Goal: Task Accomplishment & Management: Use online tool/utility

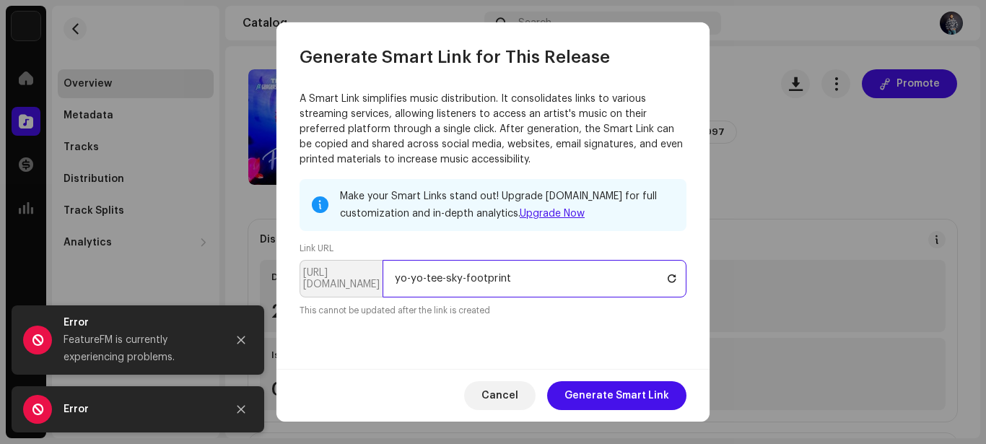
click at [523, 278] on input "yo-yo-tee-sky-footprint" at bounding box center [535, 279] width 304 height 38
click at [400, 282] on input "yo-yo-tee-sky-footprint" at bounding box center [535, 279] width 304 height 38
click at [427, 279] on input "Yo-Yo-tee-sky-footprint" at bounding box center [535, 279] width 304 height 38
click at [453, 281] on input "Yo-Yo-Tee-sky-footprint" at bounding box center [535, 279] width 304 height 38
click at [469, 277] on input "Yo-Yo-Tee-Sky-footprint" at bounding box center [535, 279] width 304 height 38
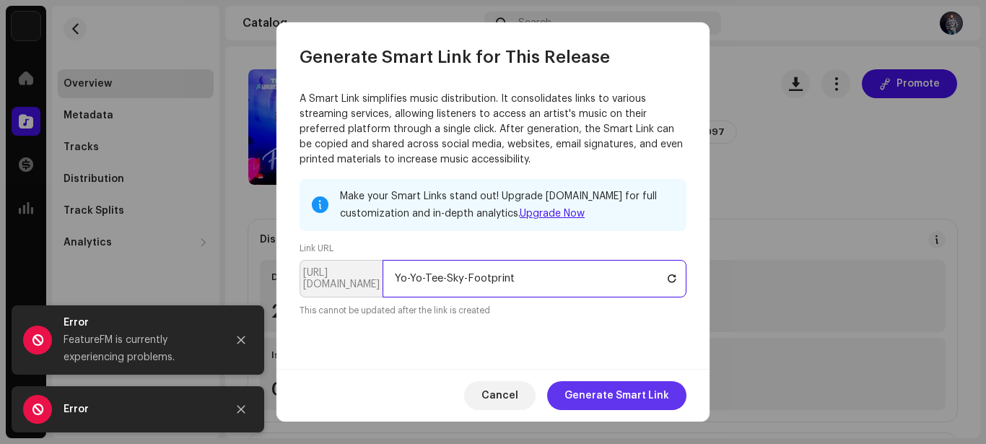
type input "Yo-Yo-Tee-Sky-Footprint"
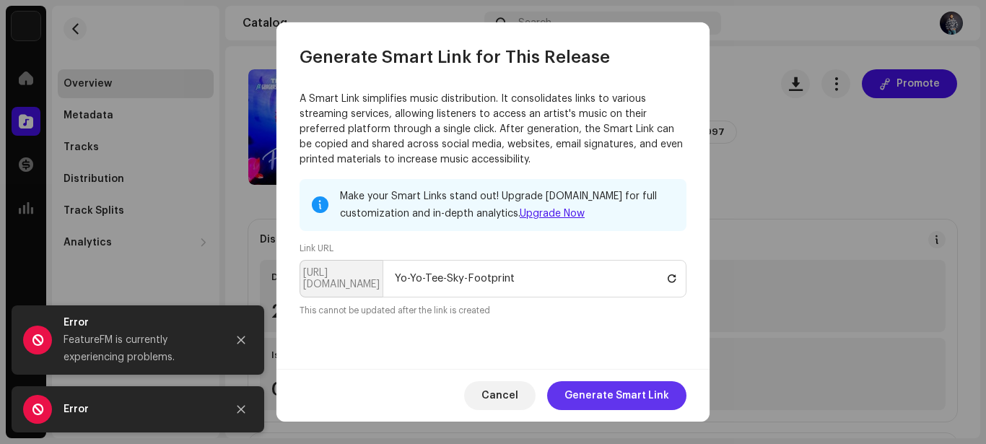
click at [655, 398] on span "Generate Smart Link" at bounding box center [616, 395] width 105 height 29
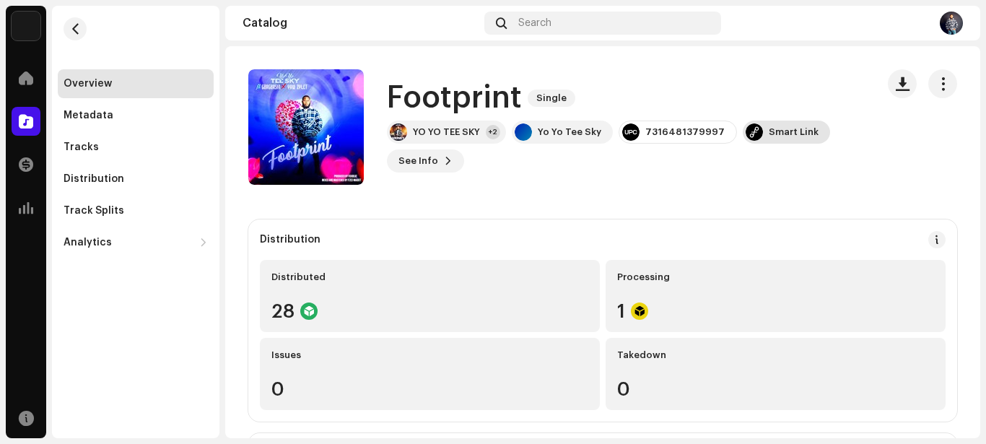
click at [774, 134] on div "Smart Link" at bounding box center [794, 132] width 50 height 12
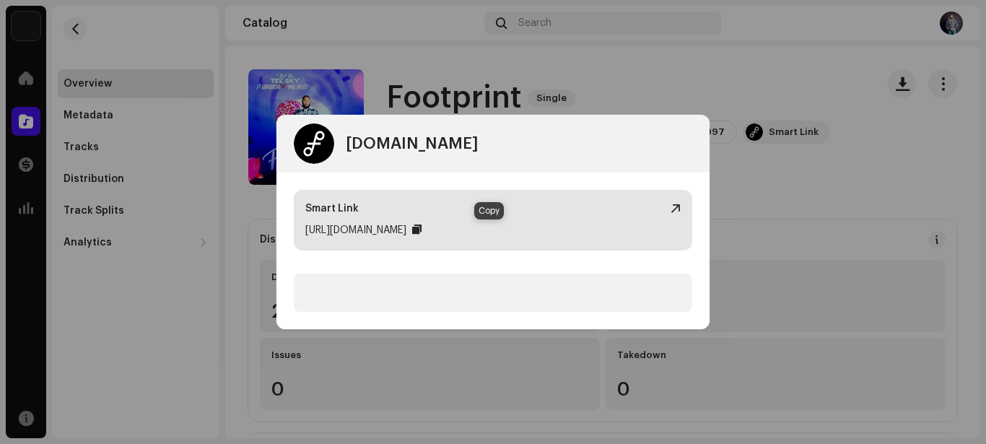
click at [422, 231] on div at bounding box center [416, 230] width 9 height 12
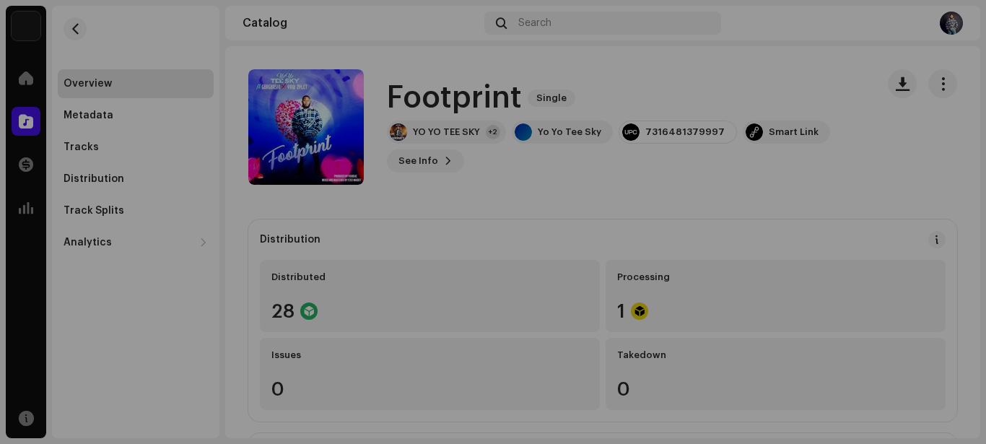
click at [676, 52] on div "[DOMAIN_NAME] Dashboard Go Premium Smart Link [URL][DOMAIN_NAME]" at bounding box center [493, 222] width 986 height 444
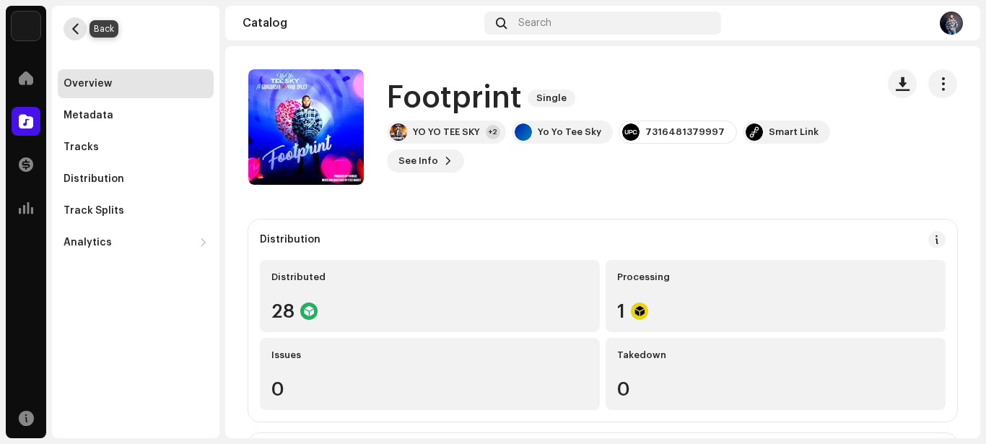
click at [77, 29] on span "button" at bounding box center [75, 29] width 11 height 12
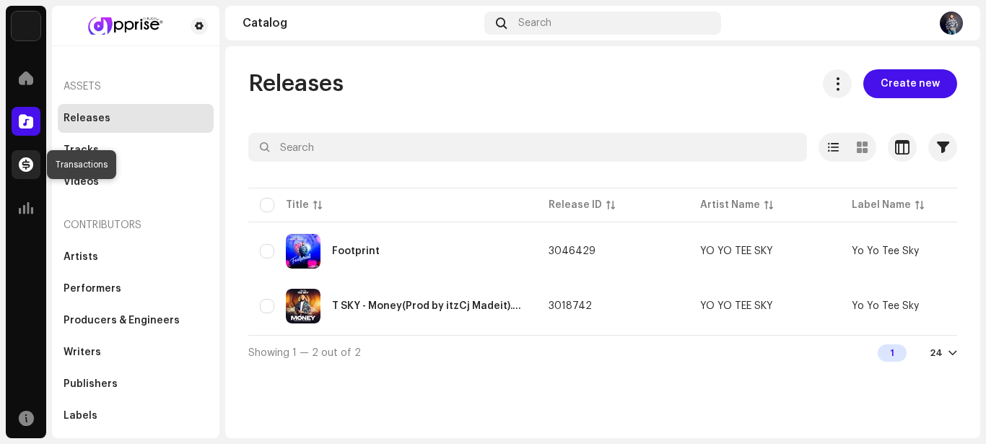
click at [27, 163] on span at bounding box center [26, 165] width 14 height 12
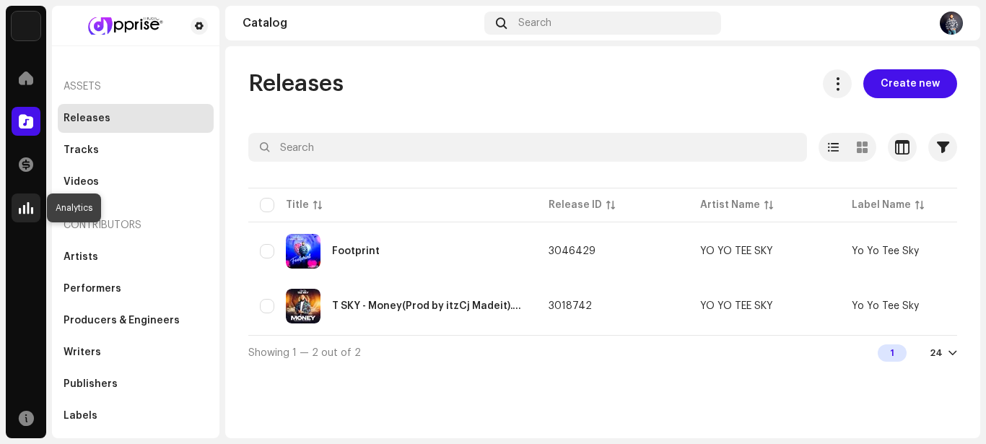
click at [24, 202] on span at bounding box center [26, 208] width 14 height 12
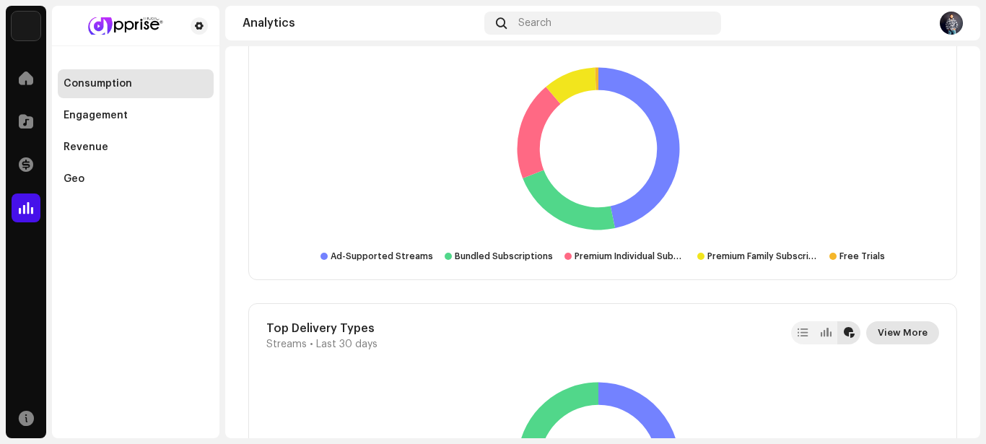
scroll to position [2497, 0]
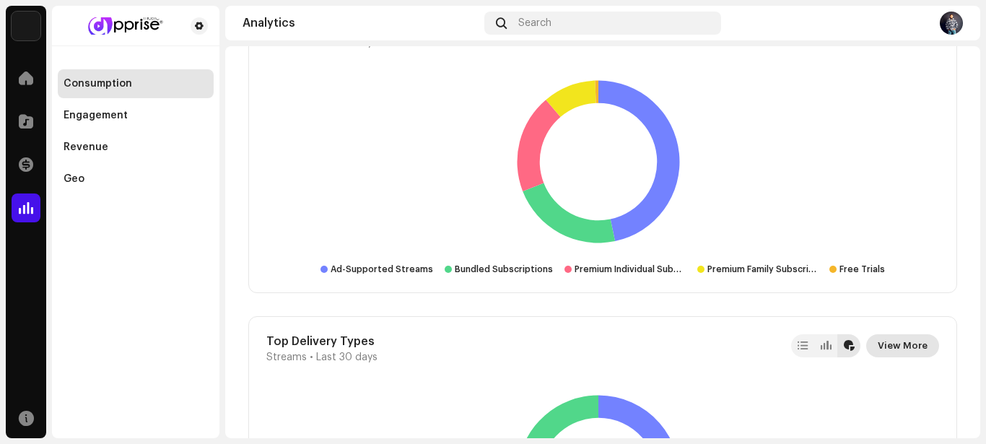
click at [912, 342] on span "View More" at bounding box center [903, 345] width 50 height 29
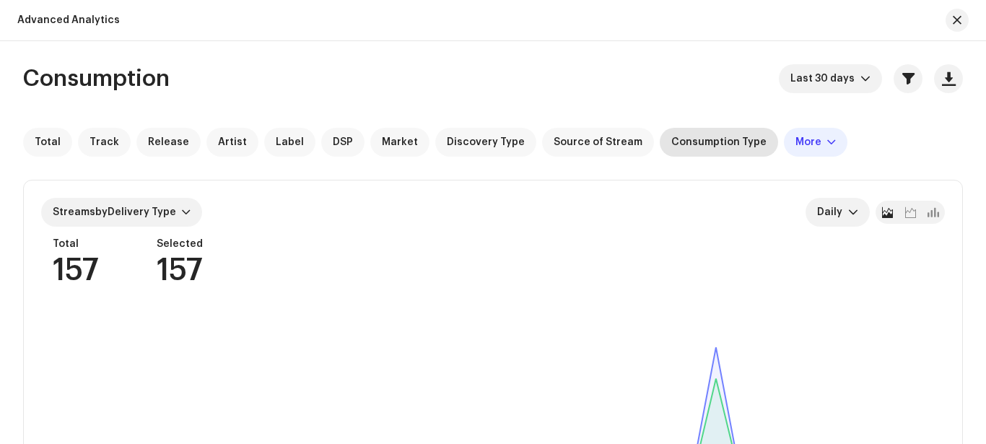
click at [702, 144] on span "Consumption Type" at bounding box center [718, 142] width 95 height 12
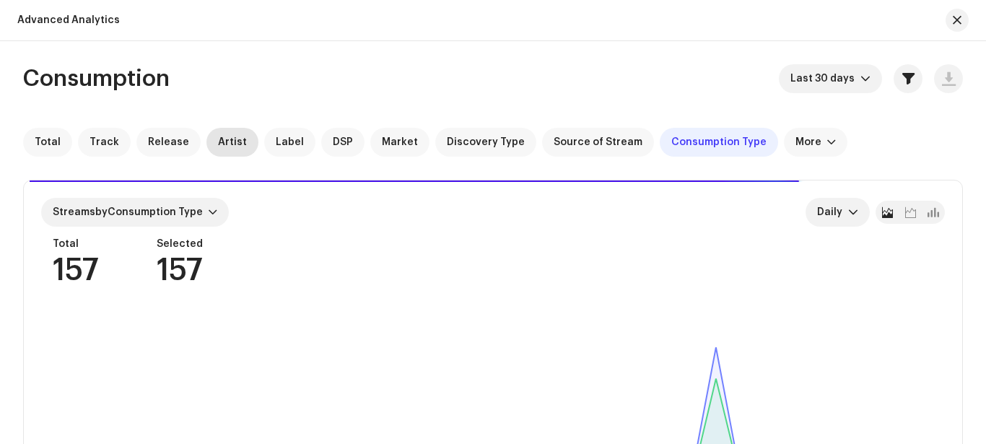
click at [220, 141] on span "Artist" at bounding box center [232, 142] width 29 height 12
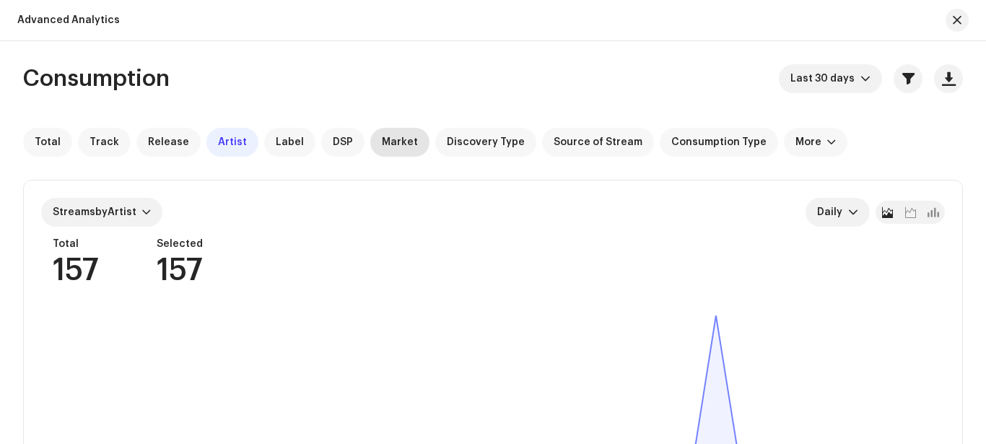
click at [395, 147] on span "Market" at bounding box center [400, 142] width 36 height 12
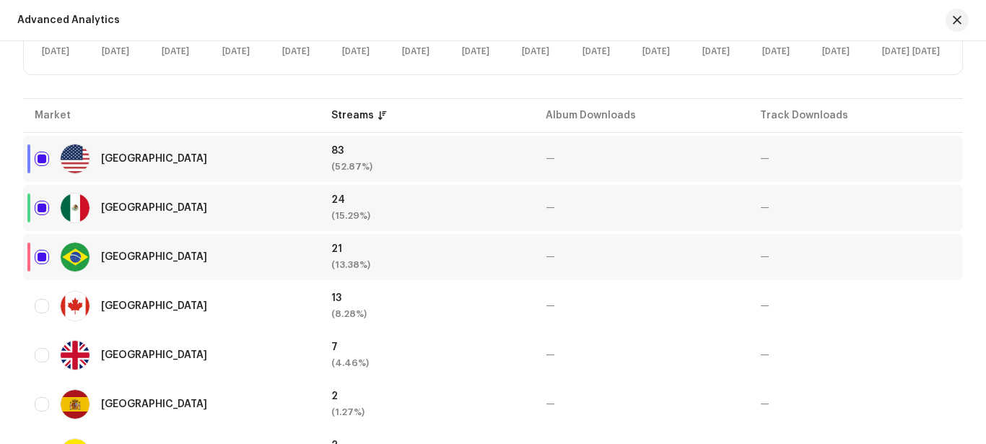
scroll to position [57, 0]
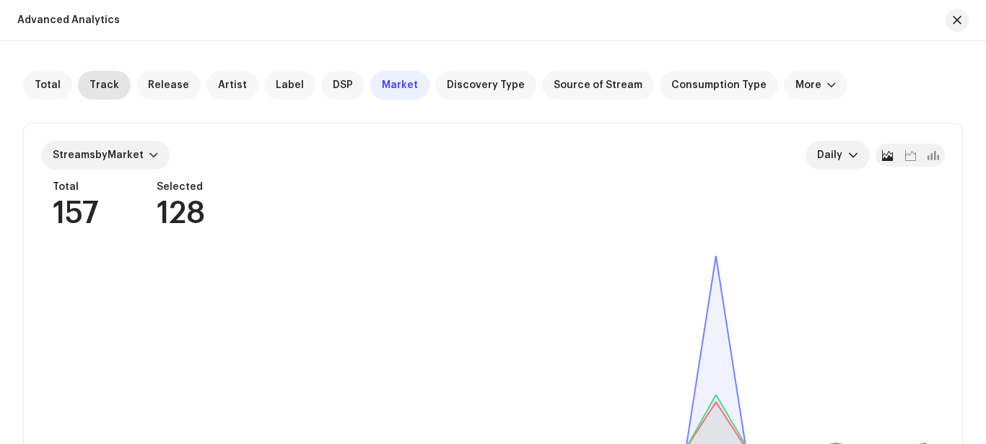
click at [113, 85] on span "Track" at bounding box center [105, 85] width 30 height 12
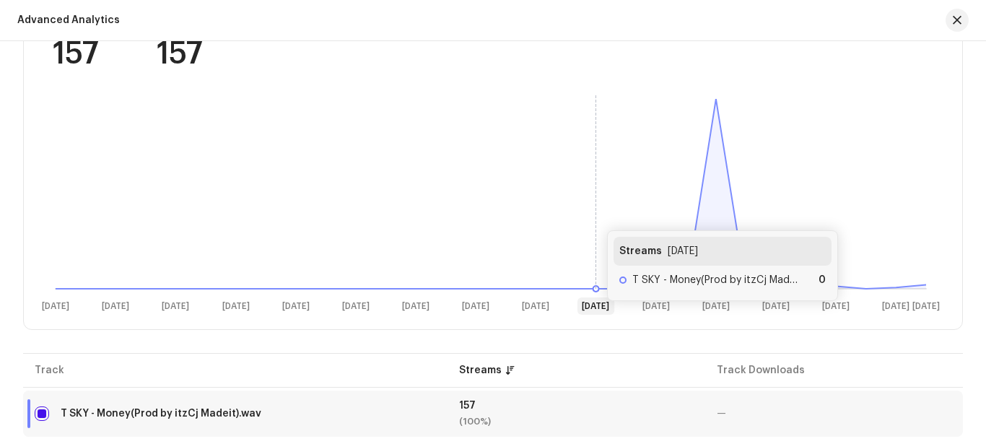
scroll to position [72, 0]
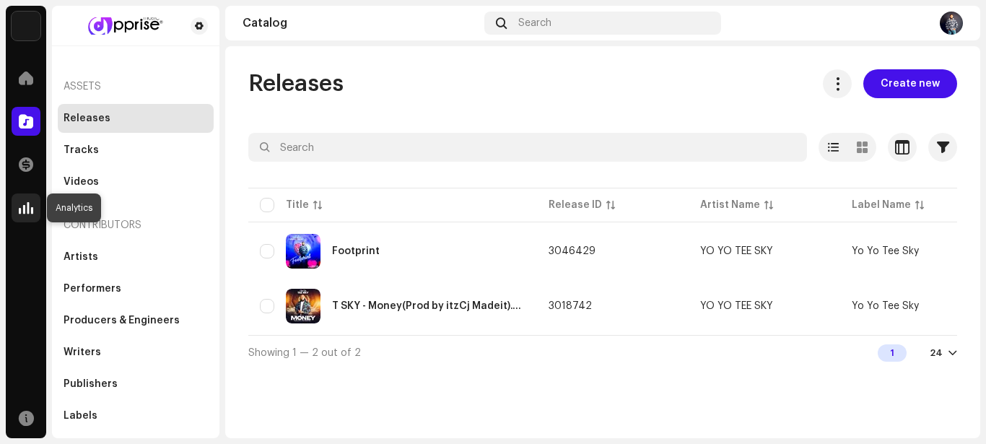
click at [30, 204] on span at bounding box center [26, 208] width 14 height 12
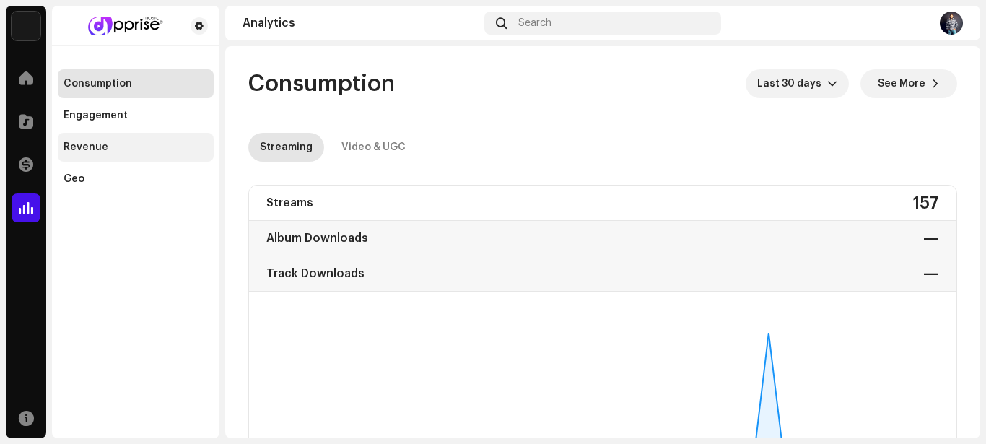
click at [95, 148] on div "Revenue" at bounding box center [86, 147] width 45 height 12
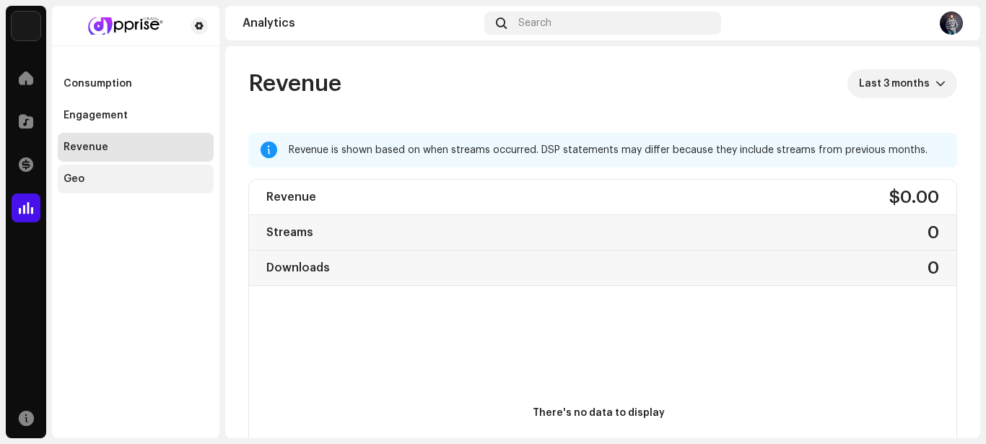
click at [85, 173] on div "Geo" at bounding box center [136, 179] width 144 height 12
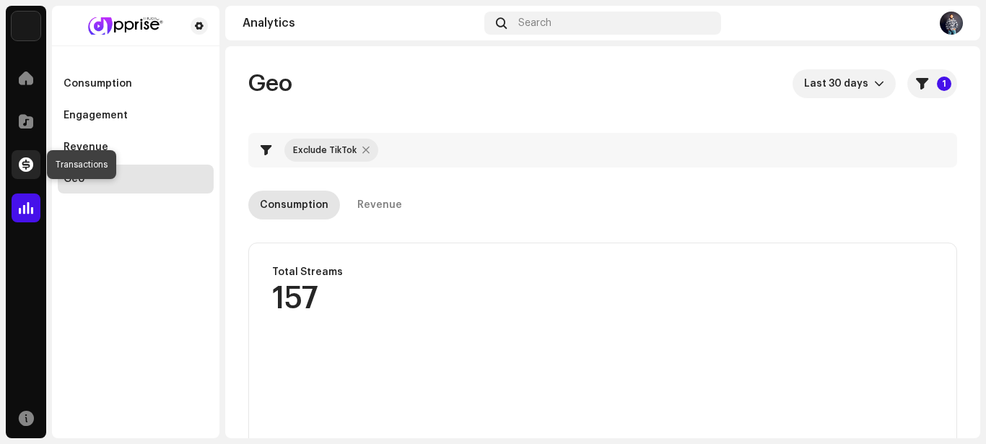
click at [25, 165] on span at bounding box center [26, 165] width 14 height 12
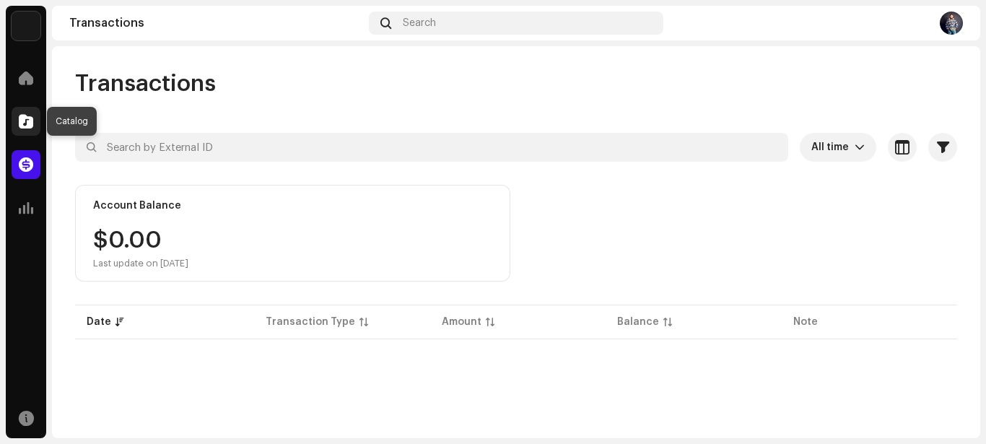
click at [25, 131] on div at bounding box center [26, 121] width 29 height 29
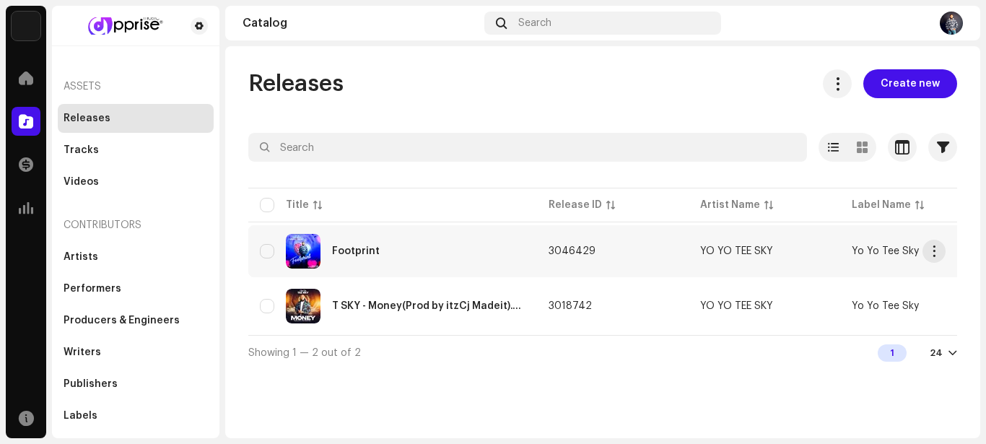
click at [521, 260] on div "Footprint" at bounding box center [393, 251] width 266 height 35
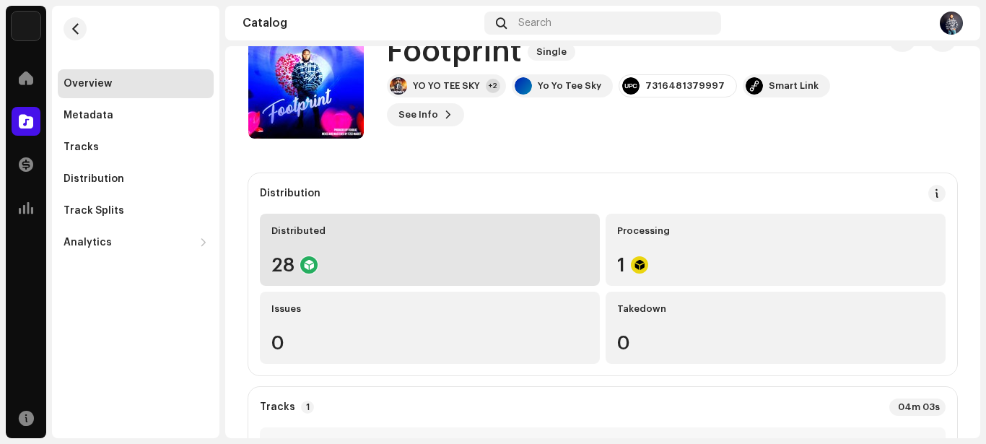
scroll to position [72, 0]
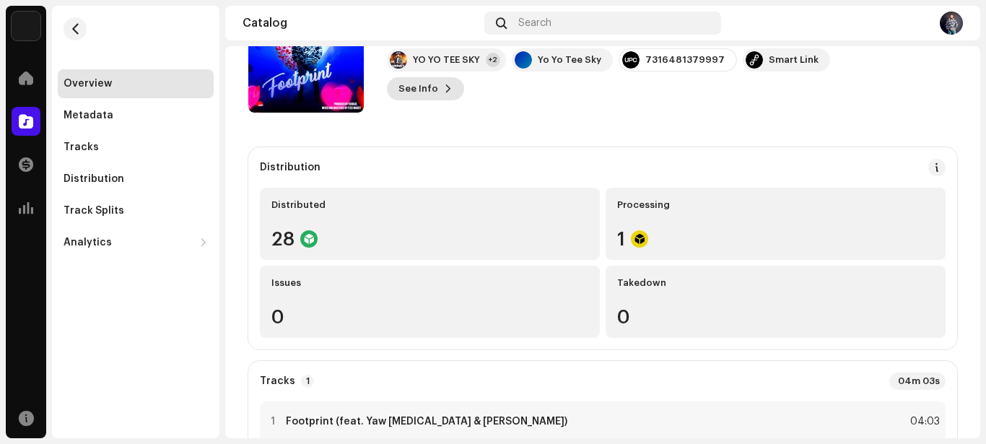
click at [432, 84] on span "See Info" at bounding box center [418, 88] width 40 height 29
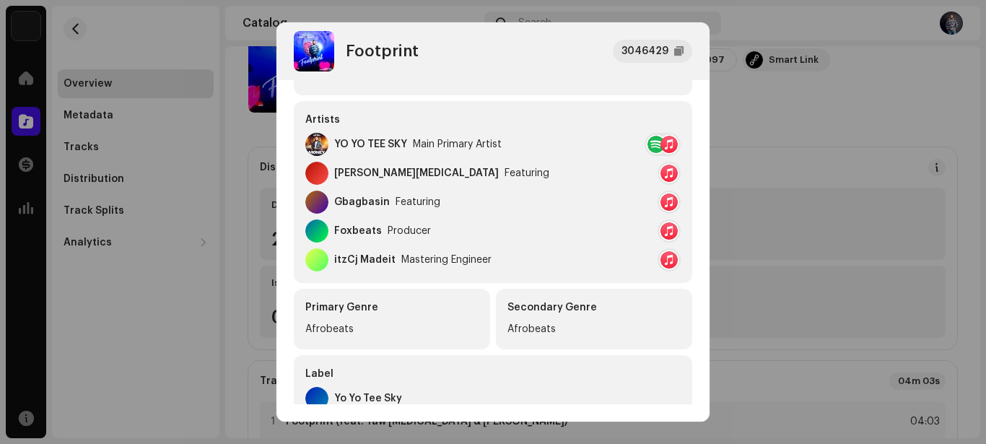
scroll to position [289, 0]
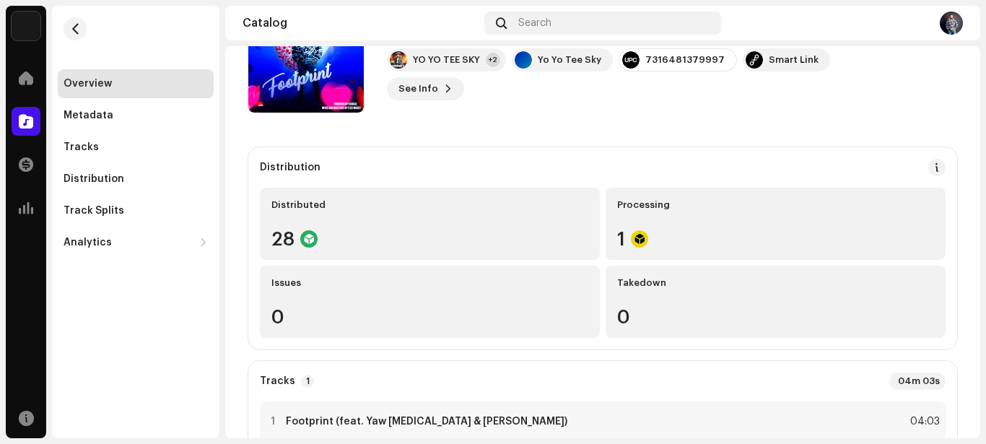
click at [751, 120] on div "Footprint 3046429 Metadata Distribution Metadata Language English Release Title…" at bounding box center [493, 222] width 986 height 444
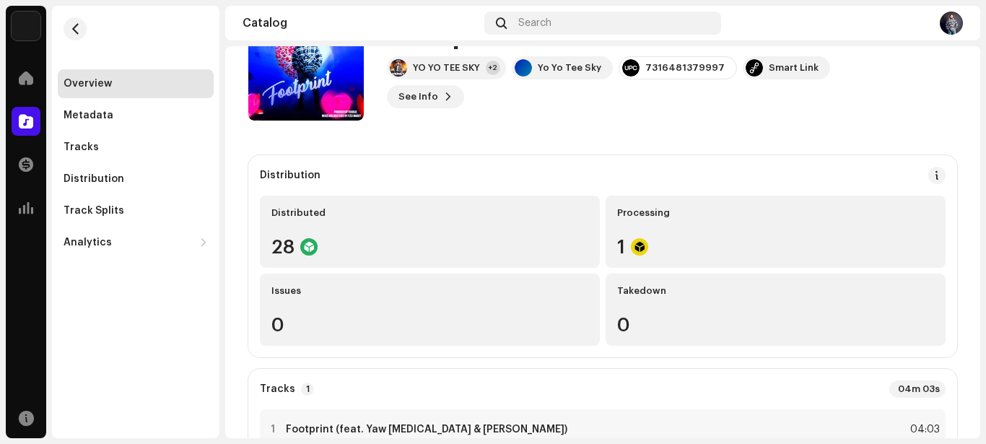
scroll to position [47, 0]
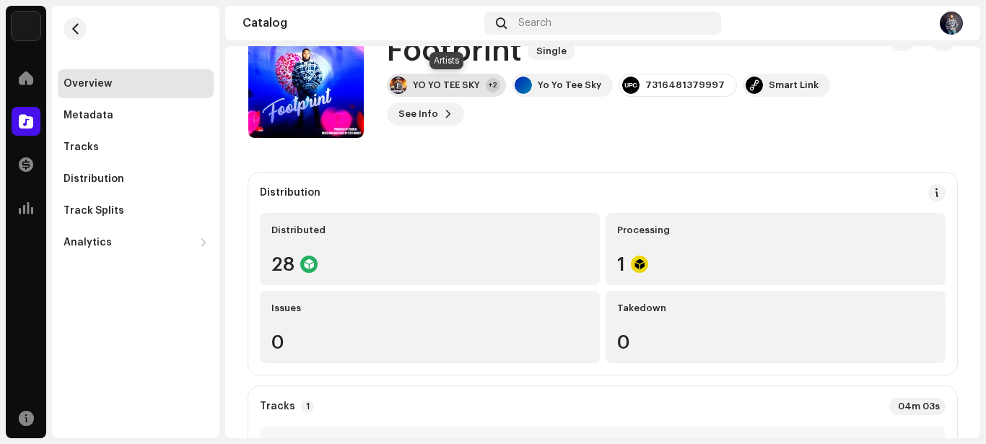
click at [476, 78] on div "YO YO TEE SKY +2" at bounding box center [446, 85] width 119 height 23
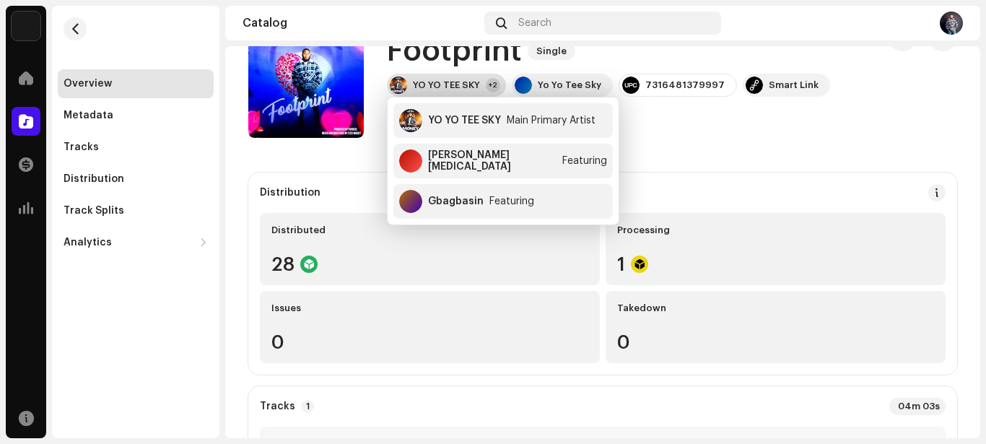
click at [476, 78] on div "YO YO TEE SKY +2" at bounding box center [446, 85] width 119 height 23
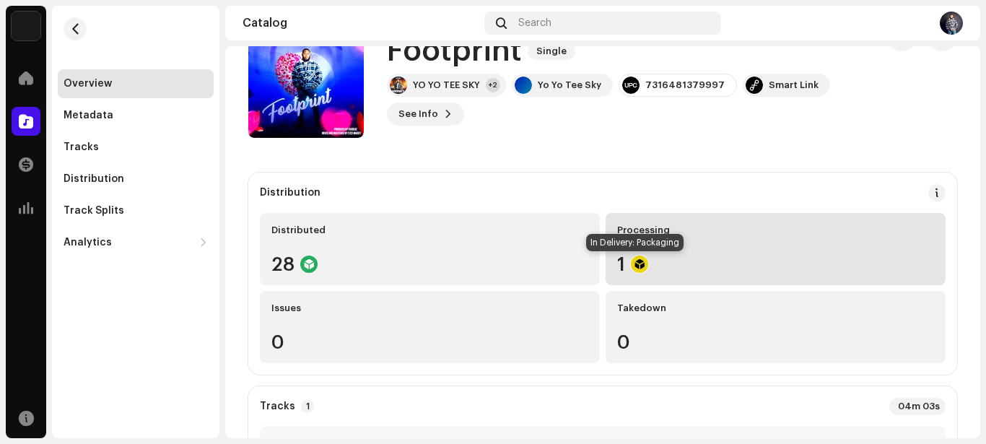
click at [643, 263] on div at bounding box center [639, 264] width 17 height 17
